Goal: Navigation & Orientation: Find specific page/section

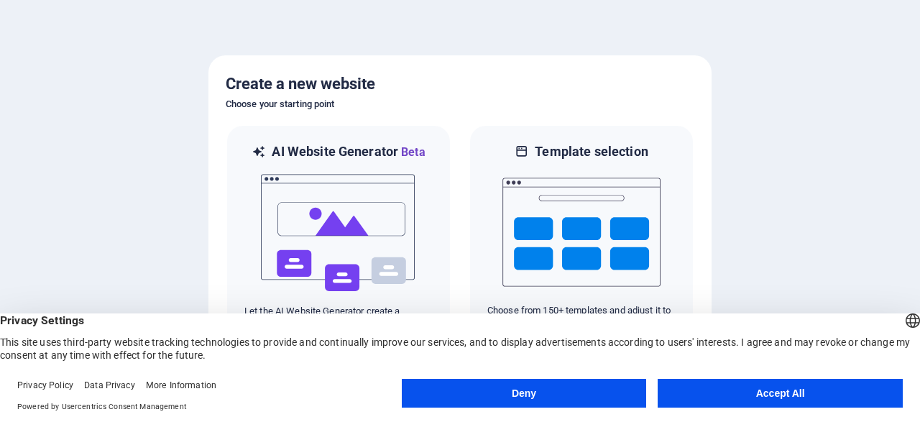
click at [820, 395] on button "Accept All" at bounding box center [780, 393] width 245 height 29
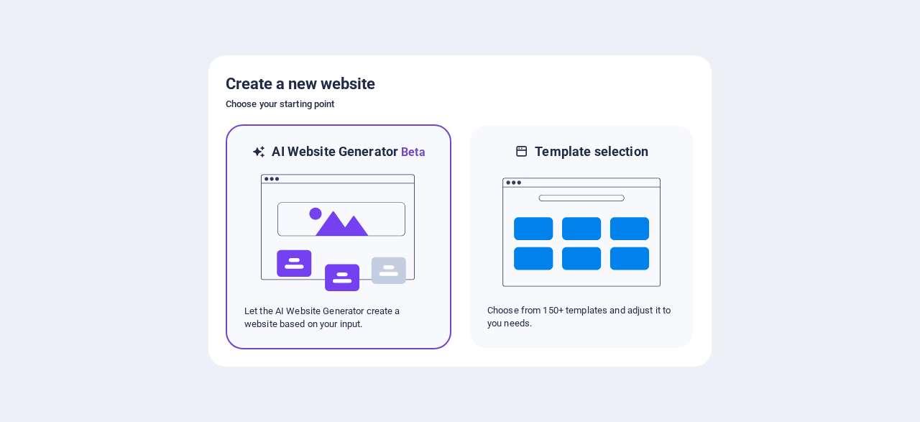
click at [341, 230] on img at bounding box center [338, 233] width 158 height 144
